Goal: Find specific page/section: Find specific page/section

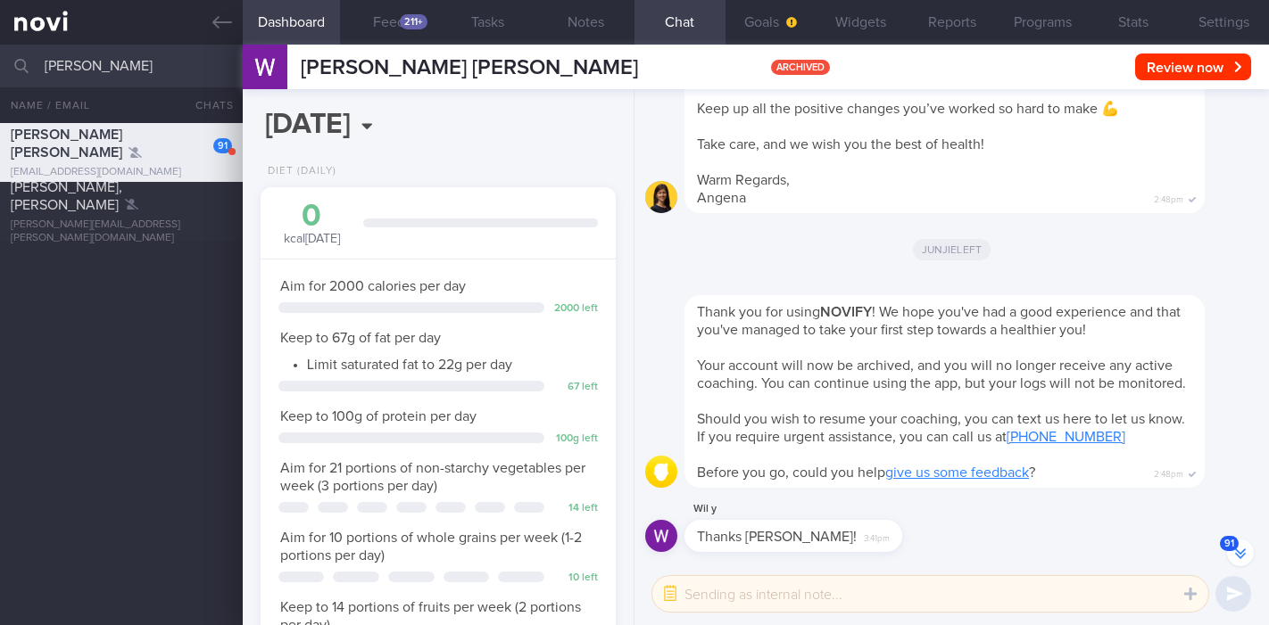
select select "8"
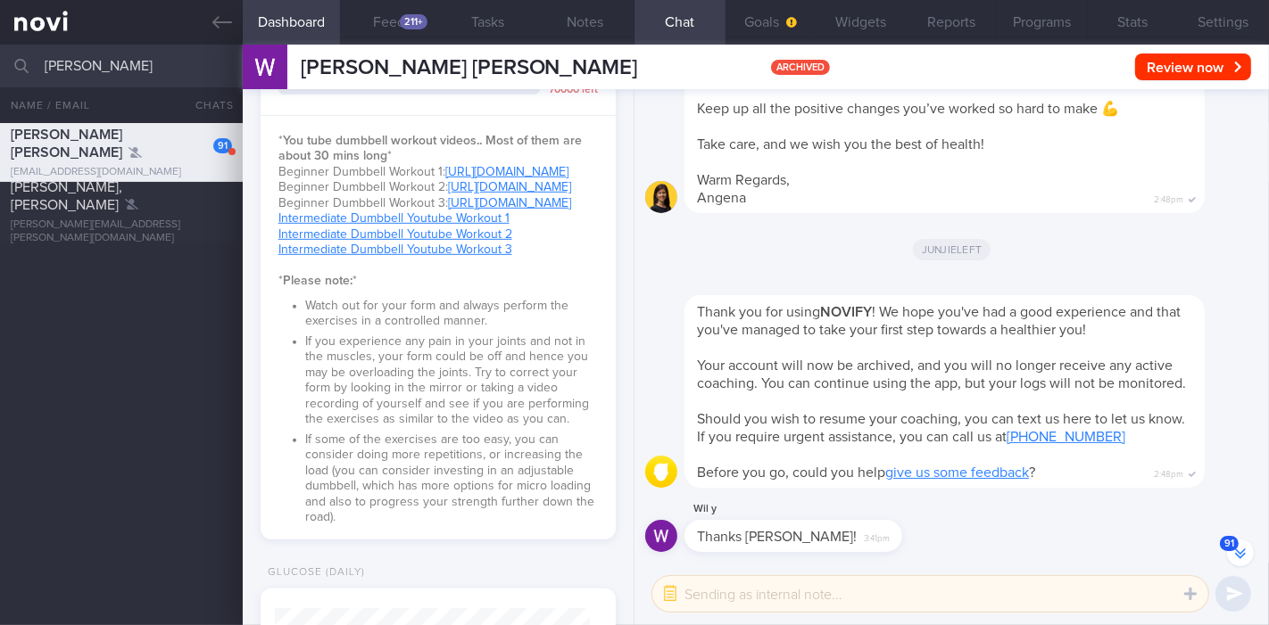
scroll to position [-343, 0]
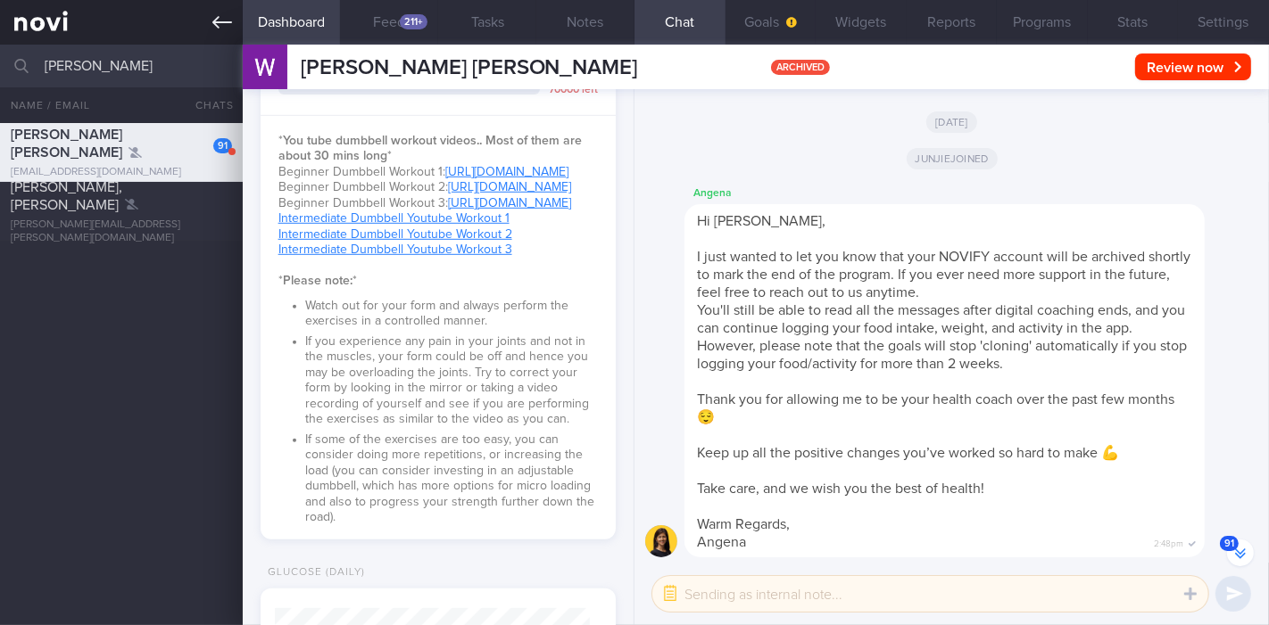
drag, startPoint x: 130, startPoint y: 65, endPoint x: 0, endPoint y: 42, distance: 132.3
click at [0, 42] on div "Patients Coaches yap hua Archived patients Assigned patients All active patient…" at bounding box center [634, 312] width 1269 height 625
drag, startPoint x: 33, startPoint y: 189, endPoint x: 39, endPoint y: 182, distance: 9.5
click at [33, 189] on div "[PERSON_NAME] [EMAIL_ADDRESS][DOMAIN_NAME] 5.8" at bounding box center [634, 211] width 1269 height 59
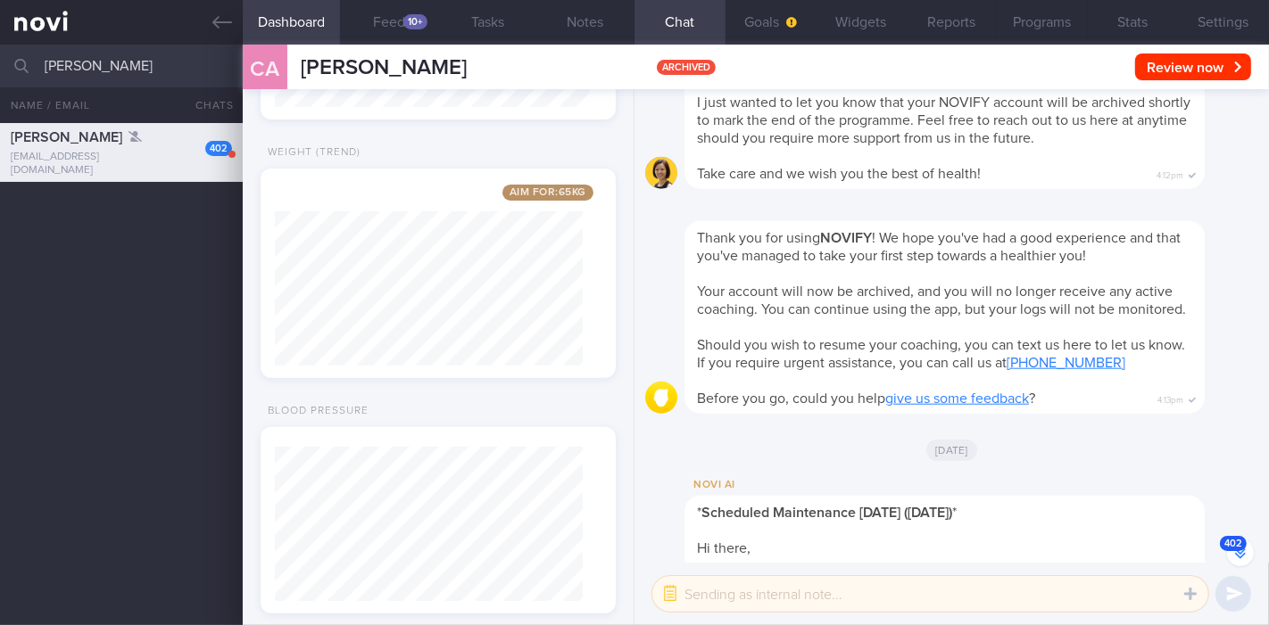
scroll to position [-9, 0]
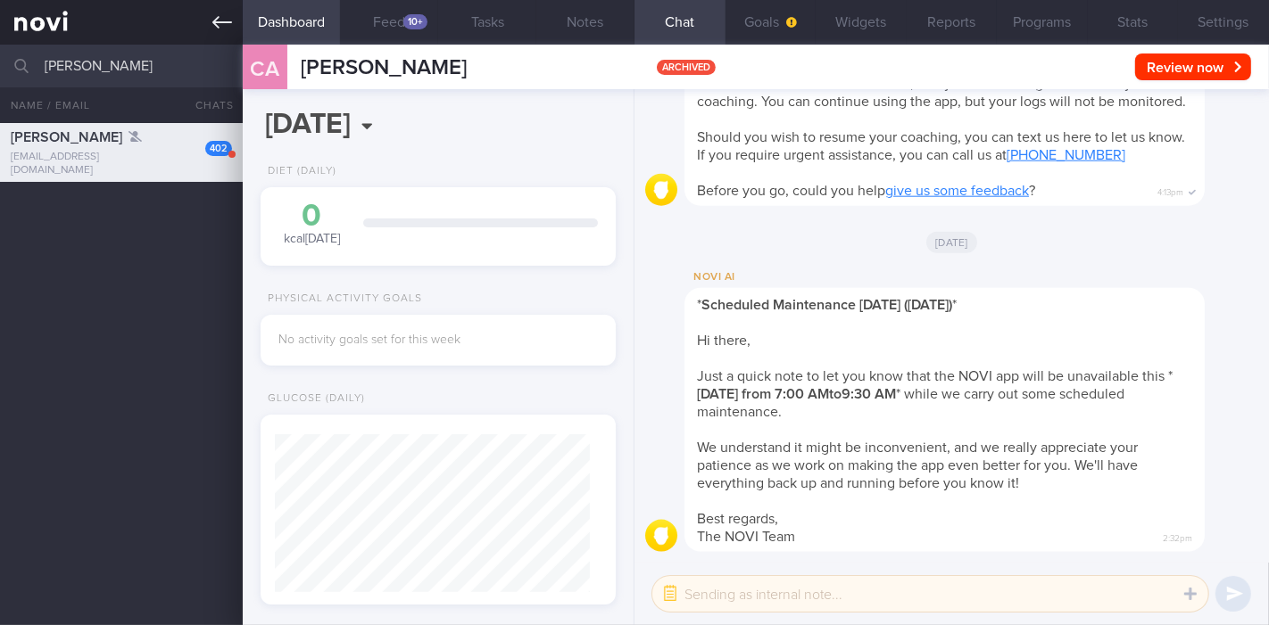
drag, startPoint x: 127, startPoint y: 60, endPoint x: 0, endPoint y: 29, distance: 130.5
click at [0, 49] on input "[PERSON_NAME]" at bounding box center [634, 66] width 1269 height 43
type input "kung yew"
click at [220, 19] on icon at bounding box center [222, 22] width 20 height 20
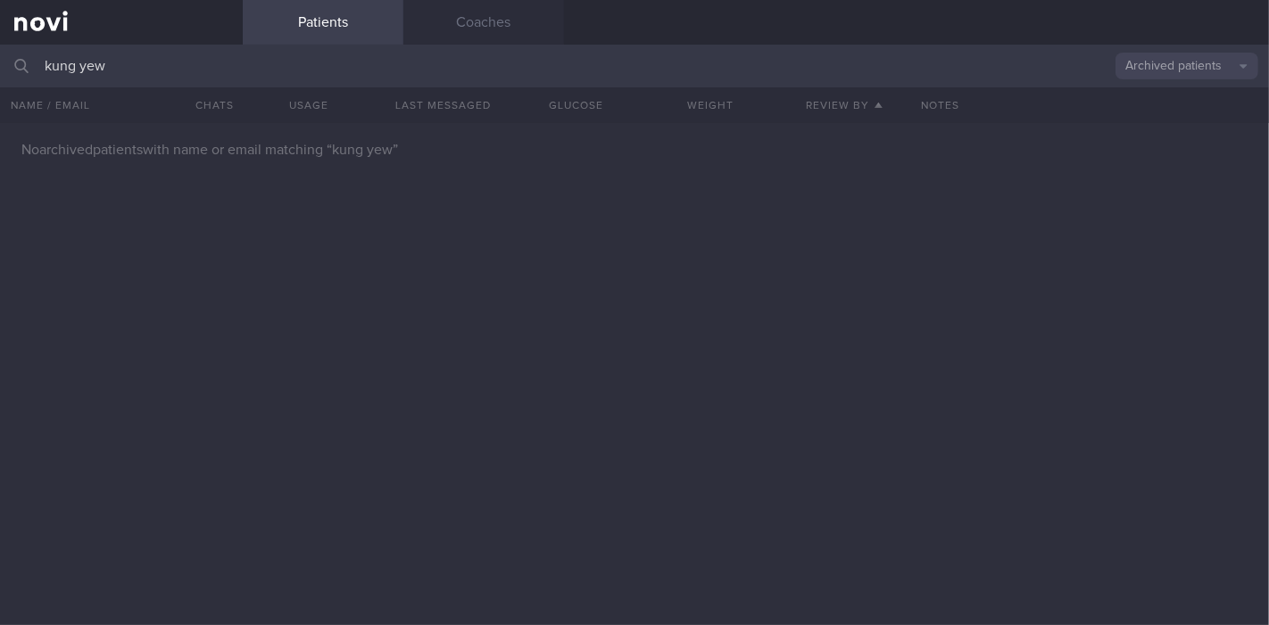
click at [1185, 66] on button "Archived patients" at bounding box center [1186, 66] width 143 height 27
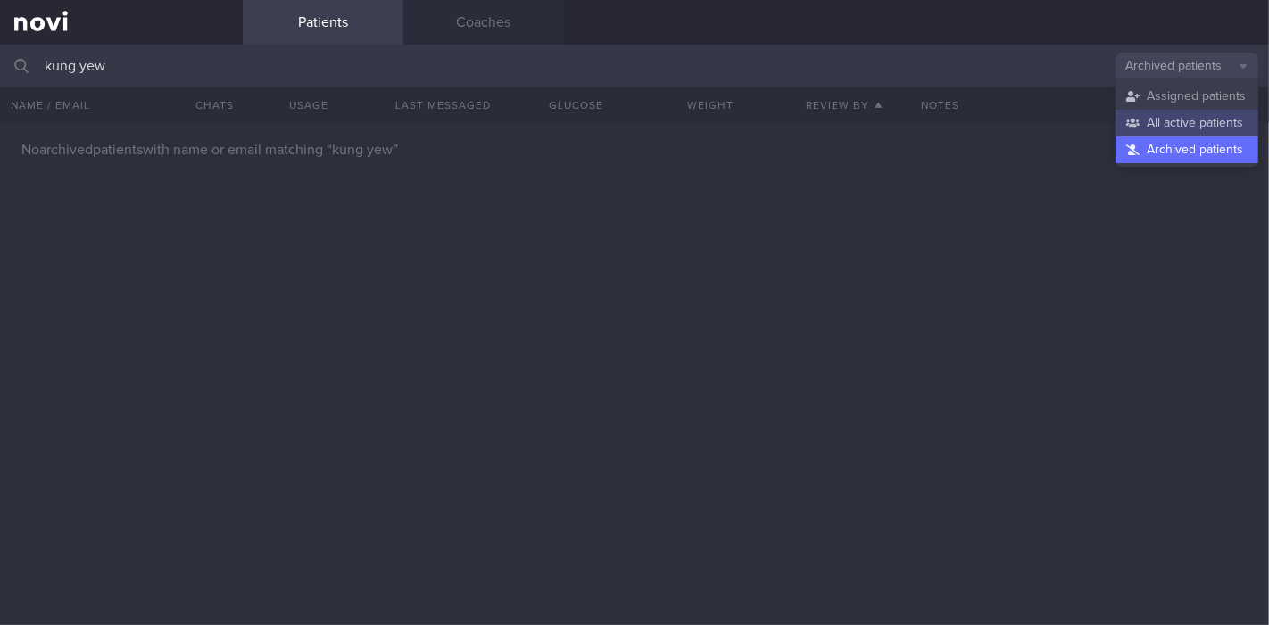
click at [1175, 119] on button "All active patients" at bounding box center [1186, 123] width 143 height 27
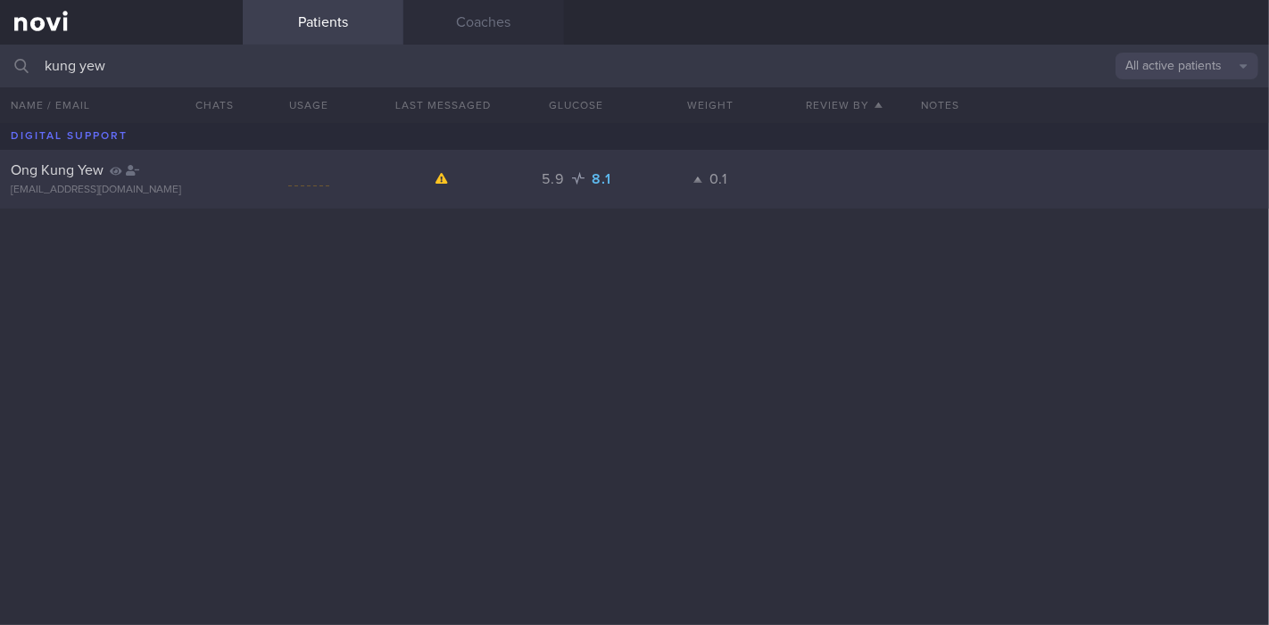
click at [51, 174] on span "Ong Kung Yew" at bounding box center [57, 170] width 93 height 14
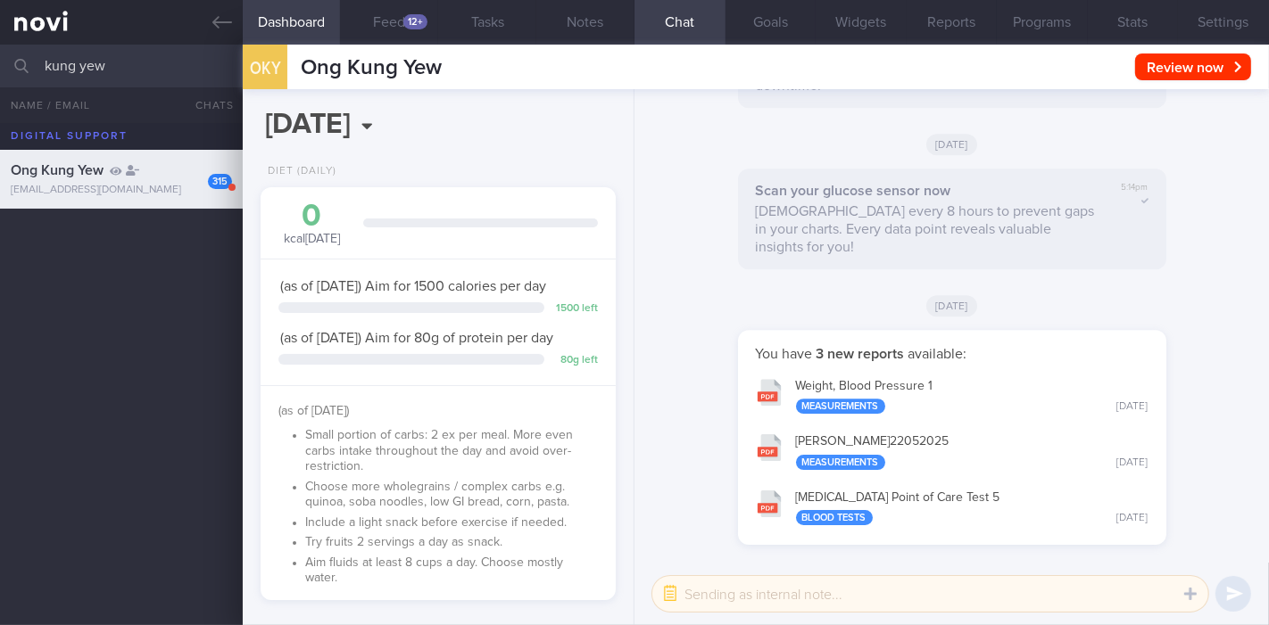
scroll to position [244, 396]
click at [941, 26] on button "Reports" at bounding box center [951, 22] width 91 height 45
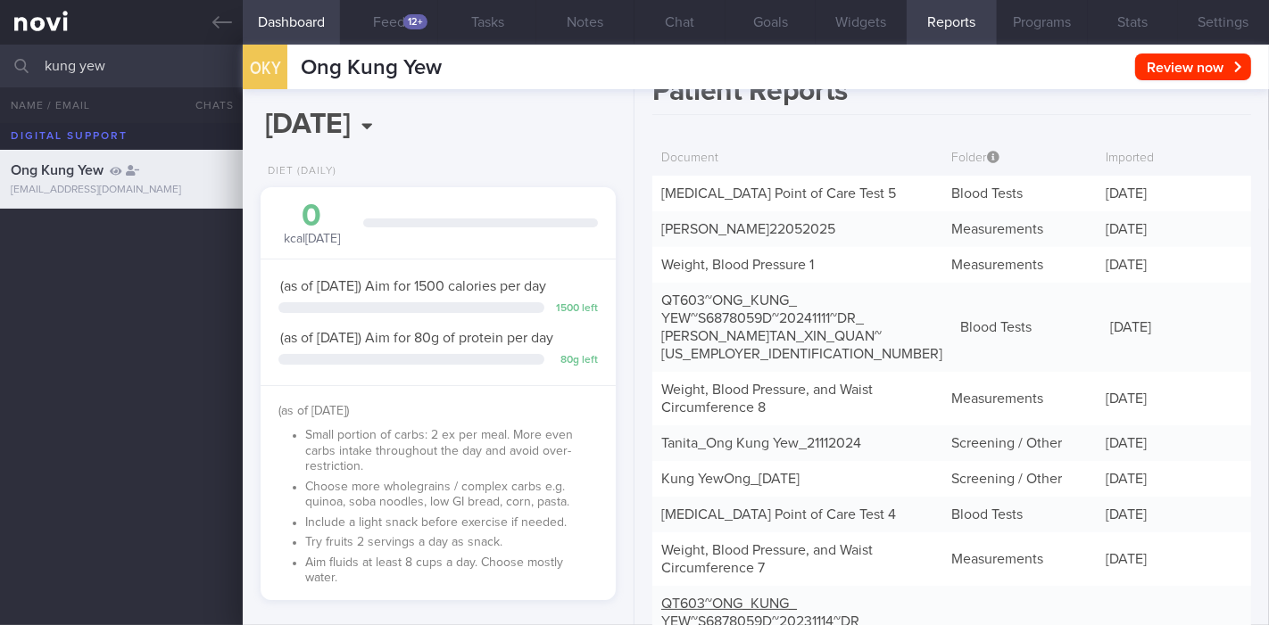
scroll to position [2, 0]
